Goal: Navigation & Orientation: Find specific page/section

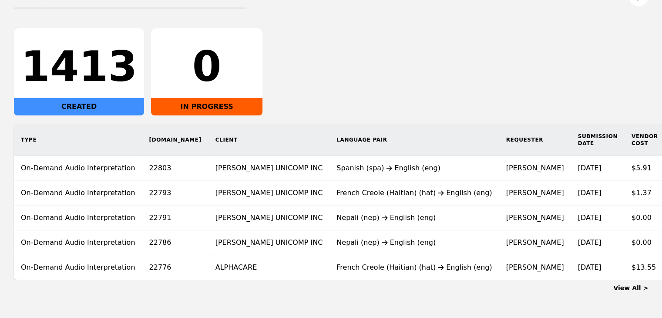
scroll to position [131, 0]
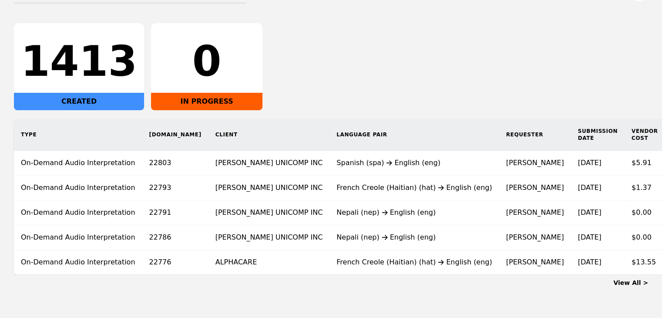
click at [639, 286] on link "View All >" at bounding box center [630, 282] width 35 height 7
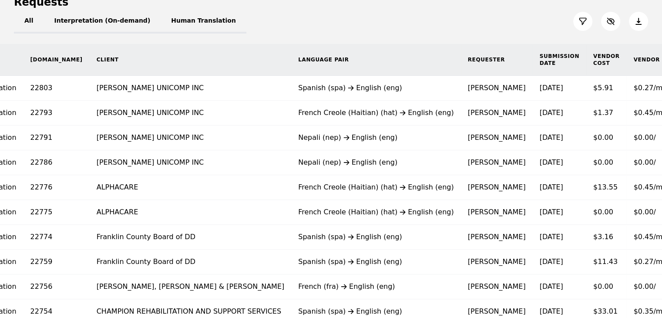
scroll to position [101, 0]
